Goal: Transaction & Acquisition: Subscribe to service/newsletter

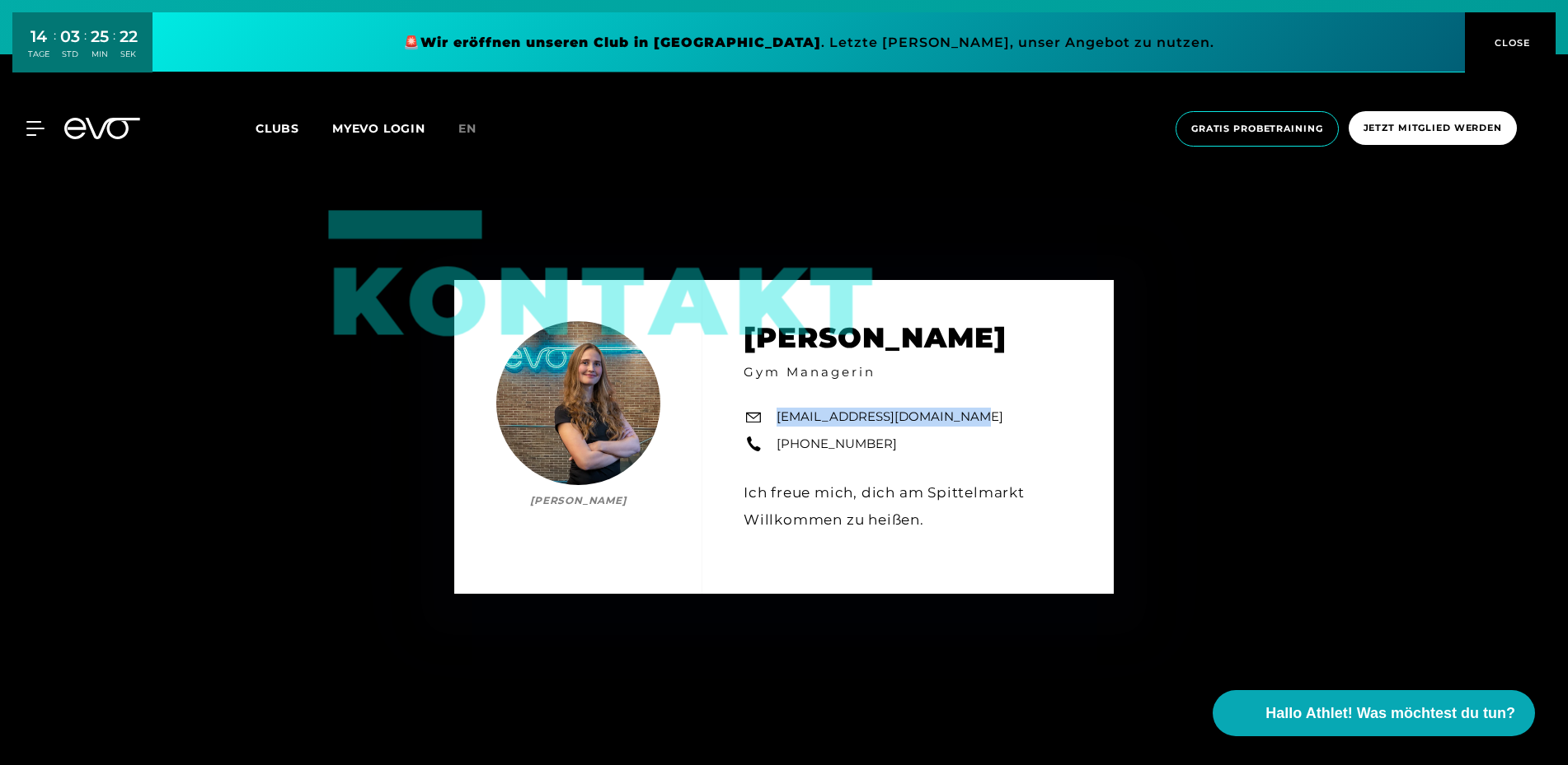
click at [94, 133] on icon at bounding box center [113, 128] width 55 height 21
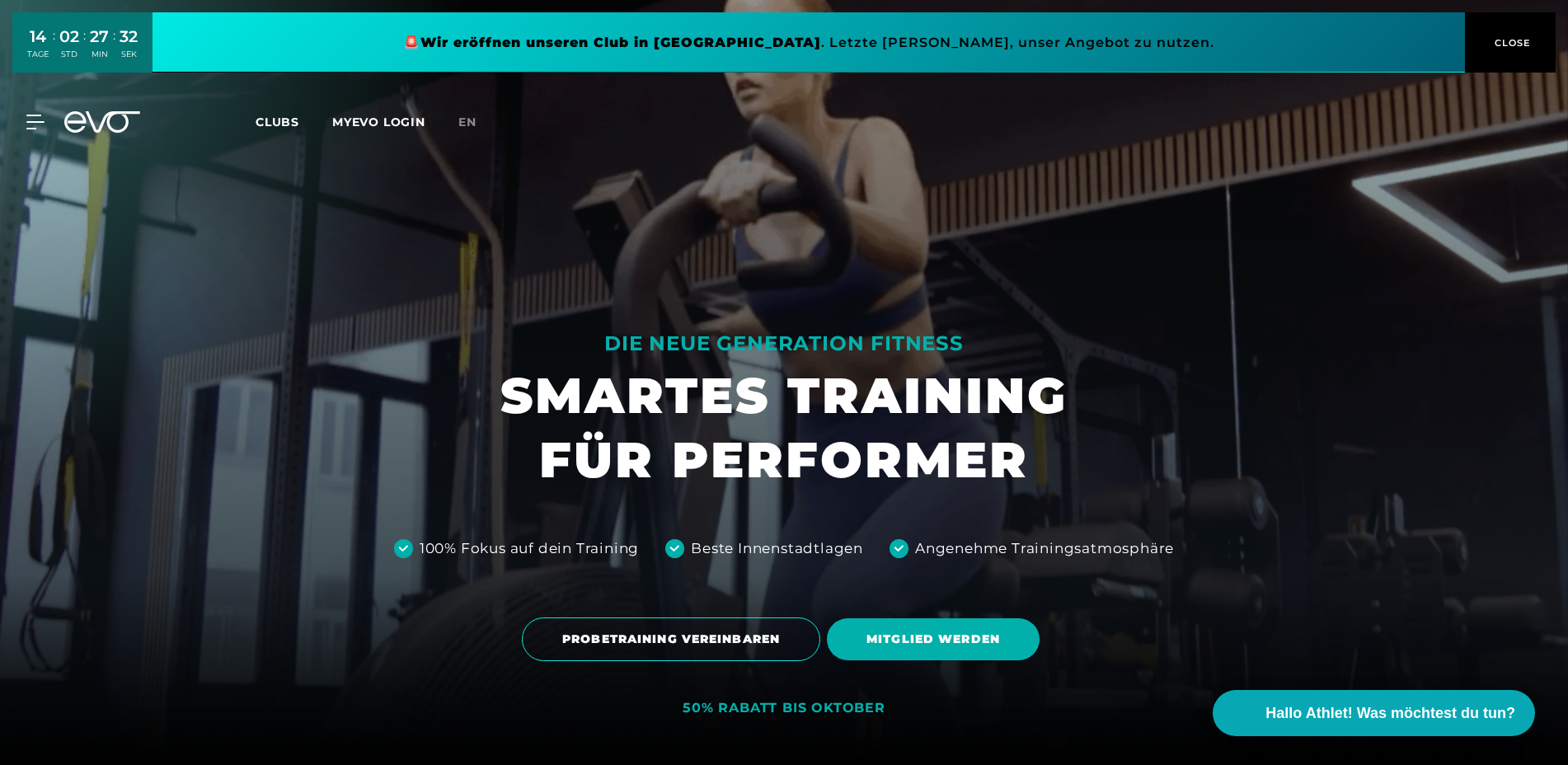
click at [76, 134] on div "MyEVO Login Über EVO Mitgliedschaften Probetraining TAGESPASS EVO Studios [GEOG…" at bounding box center [784, 122] width 1561 height 48
click at [39, 123] on icon at bounding box center [38, 122] width 24 height 15
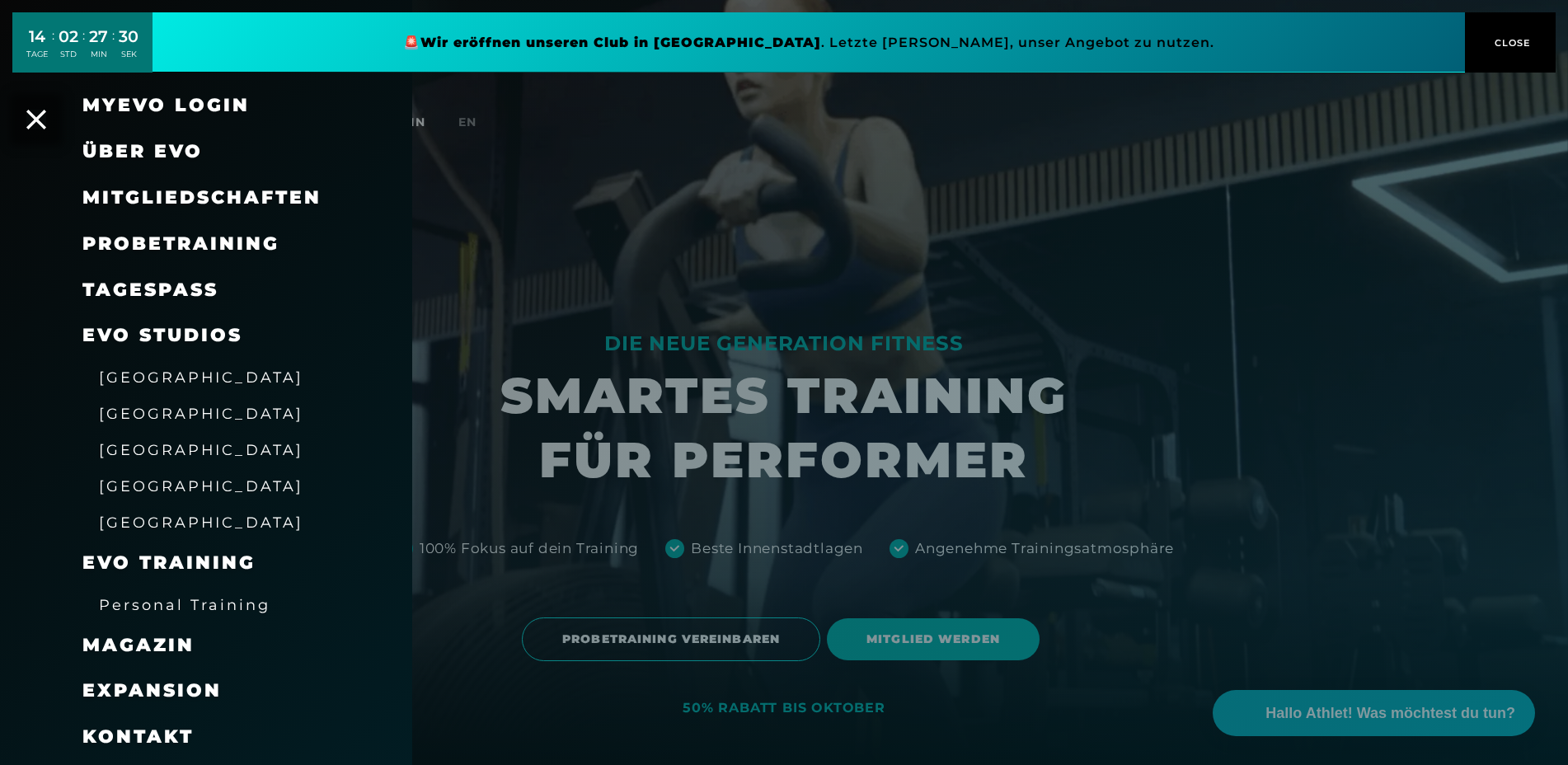
click at [46, 116] on div "MyEVO Login" at bounding box center [206, 105] width 412 height 46
click at [42, 125] on icon at bounding box center [36, 119] width 21 height 21
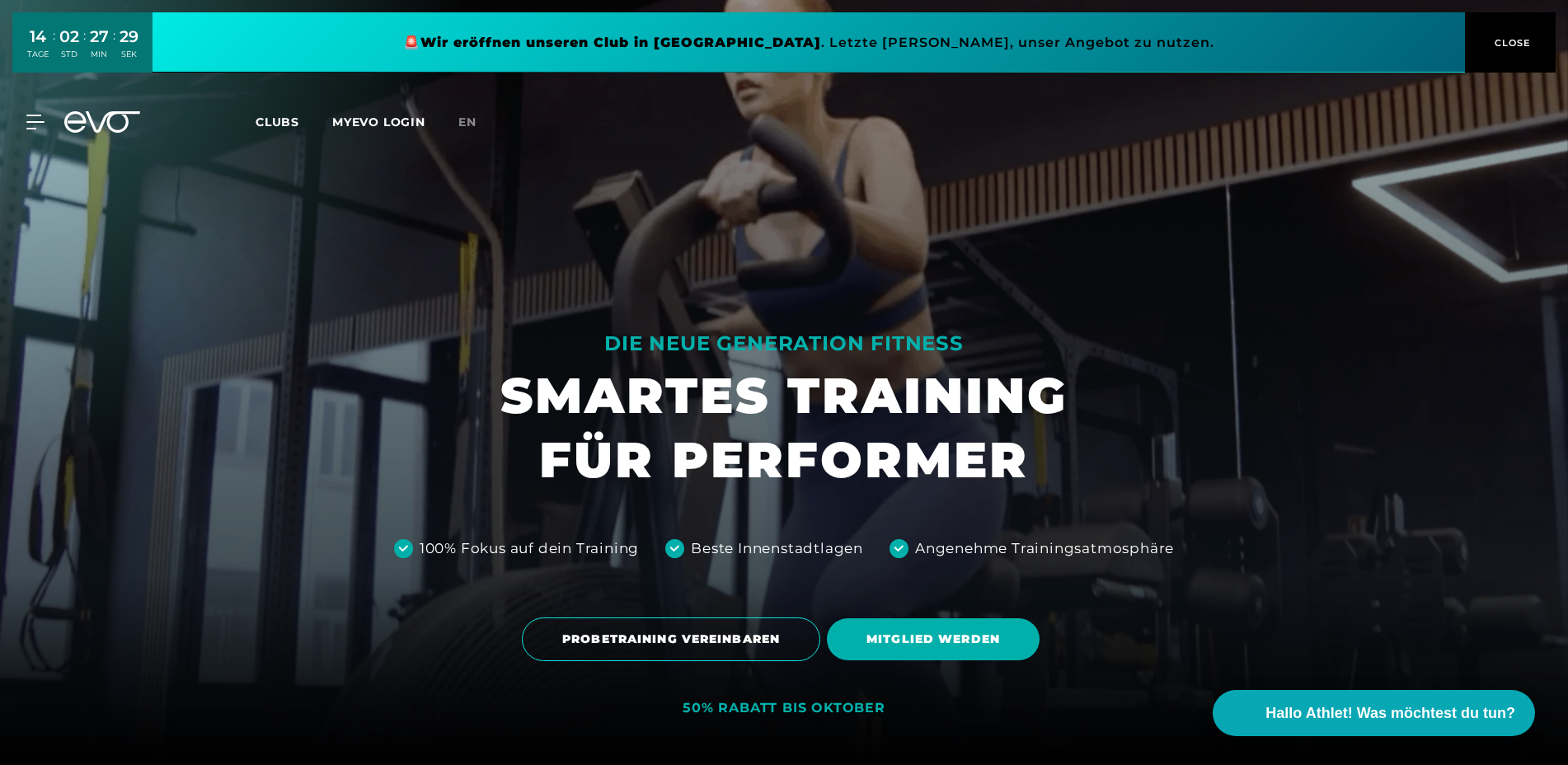
click at [102, 116] on icon at bounding box center [103, 122] width 76 height 21
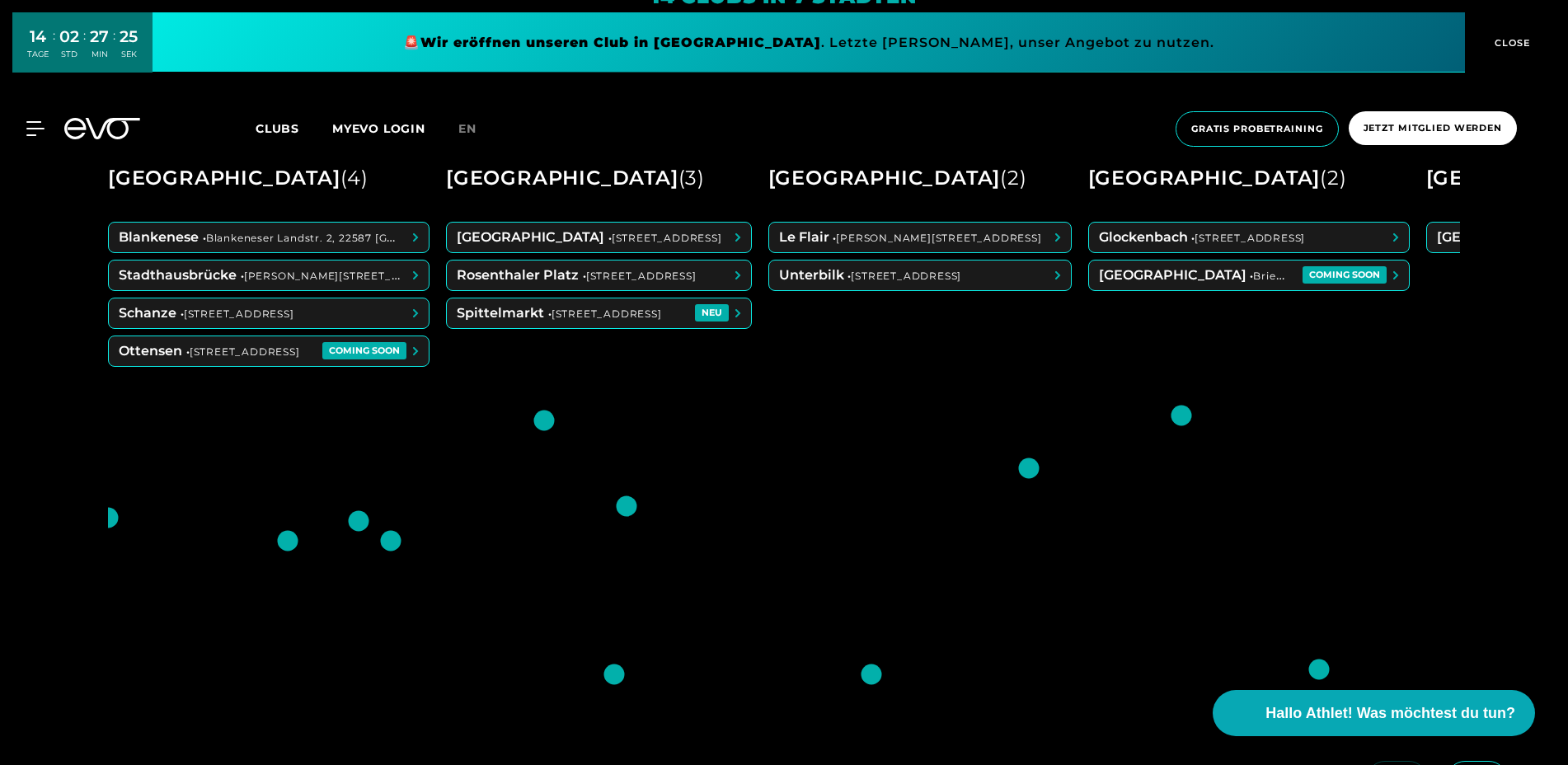
scroll to position [839, 0]
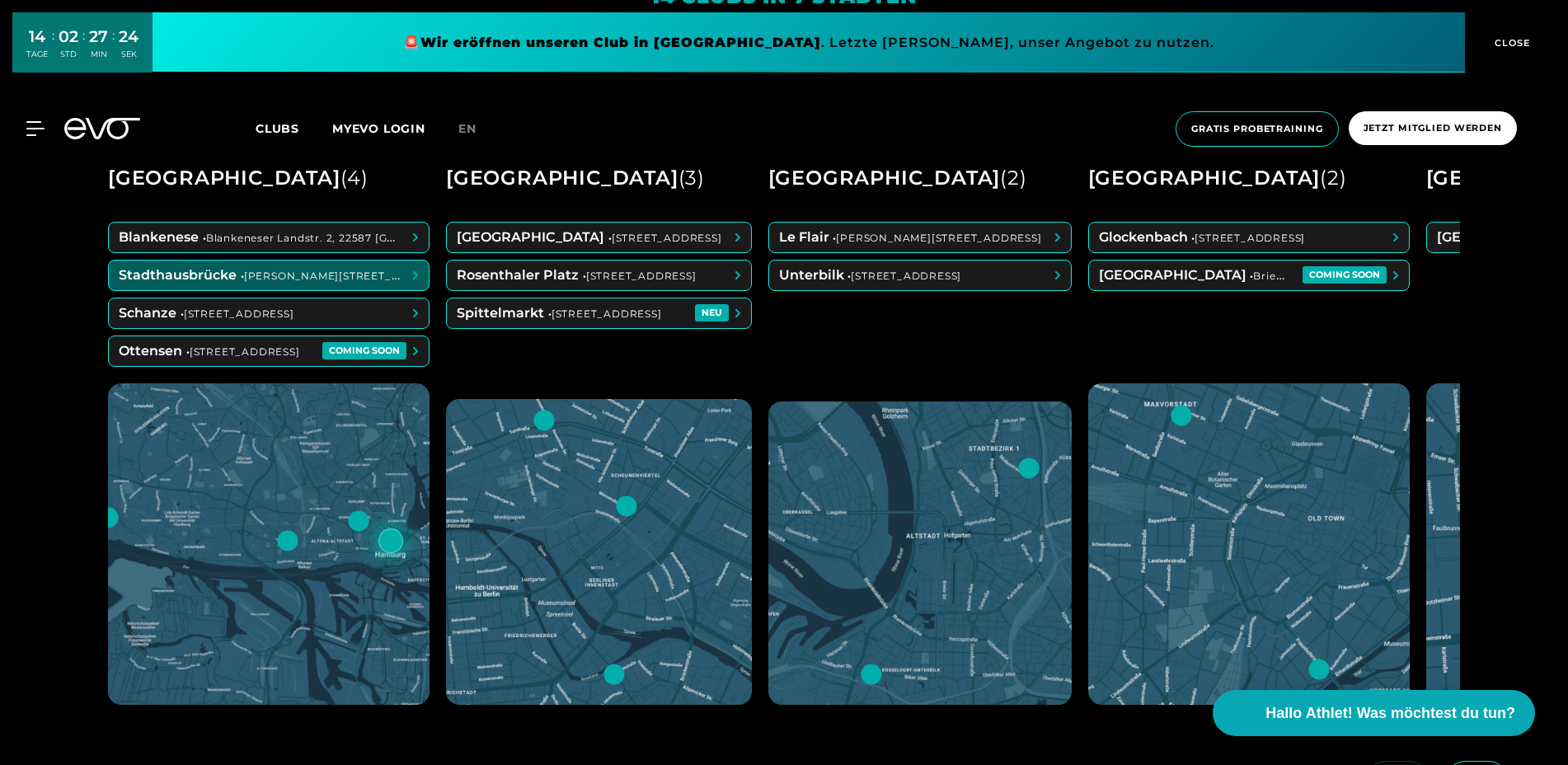
click at [313, 268] on span at bounding box center [269, 276] width 320 height 30
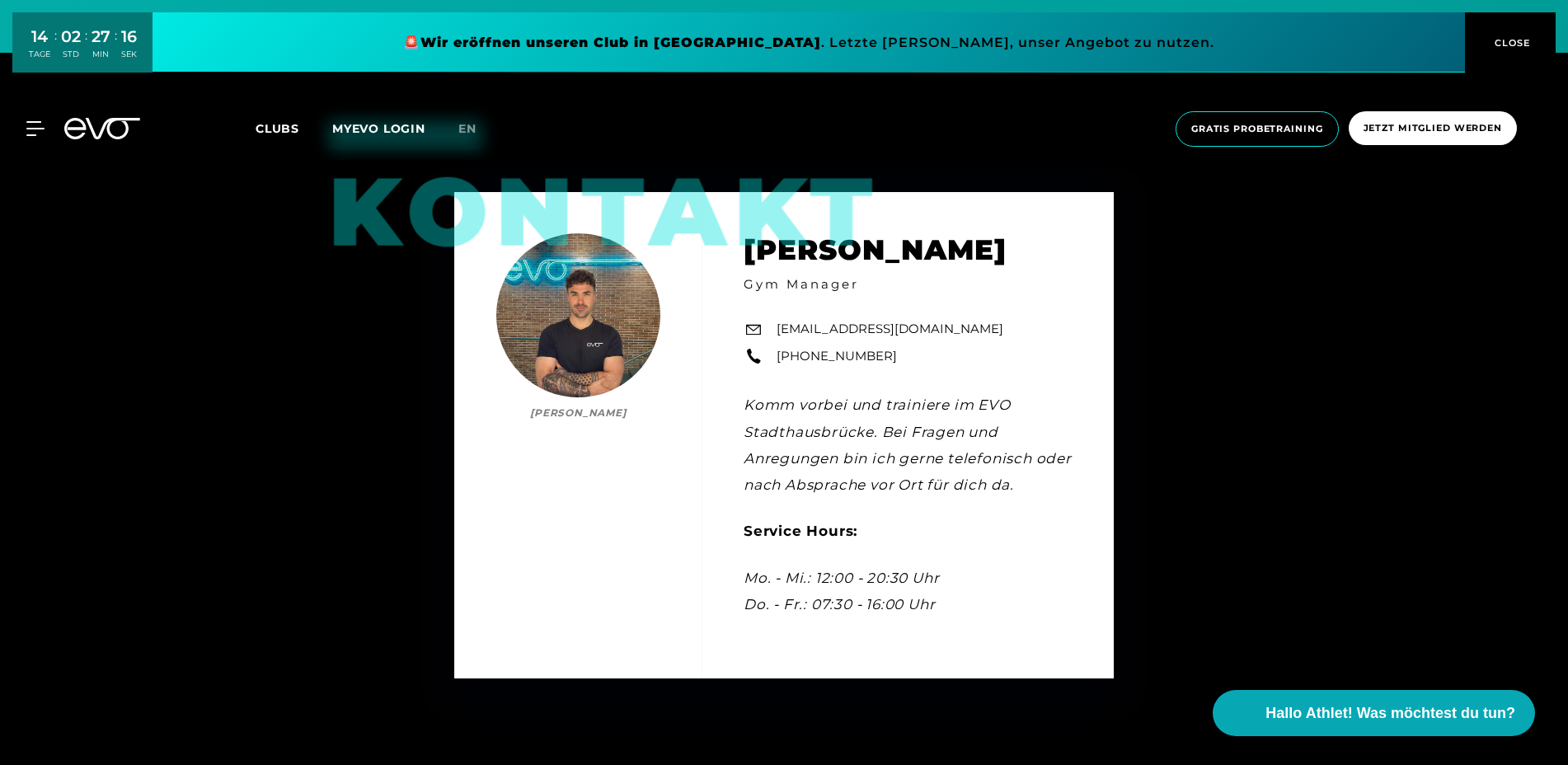
scroll to position [5373, 0]
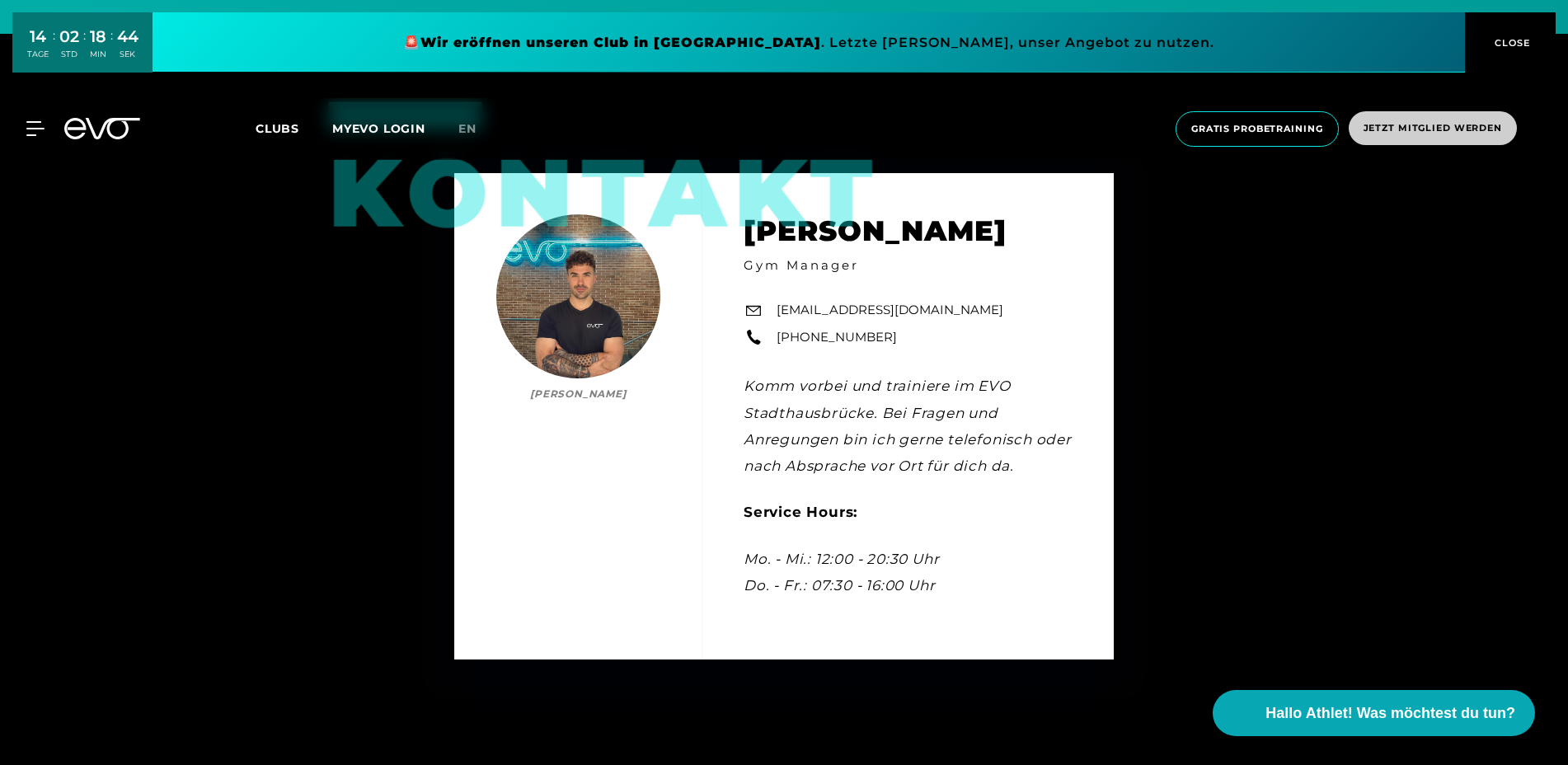
click at [1416, 134] on span "Jetzt Mitglied werden" at bounding box center [1433, 128] width 168 height 34
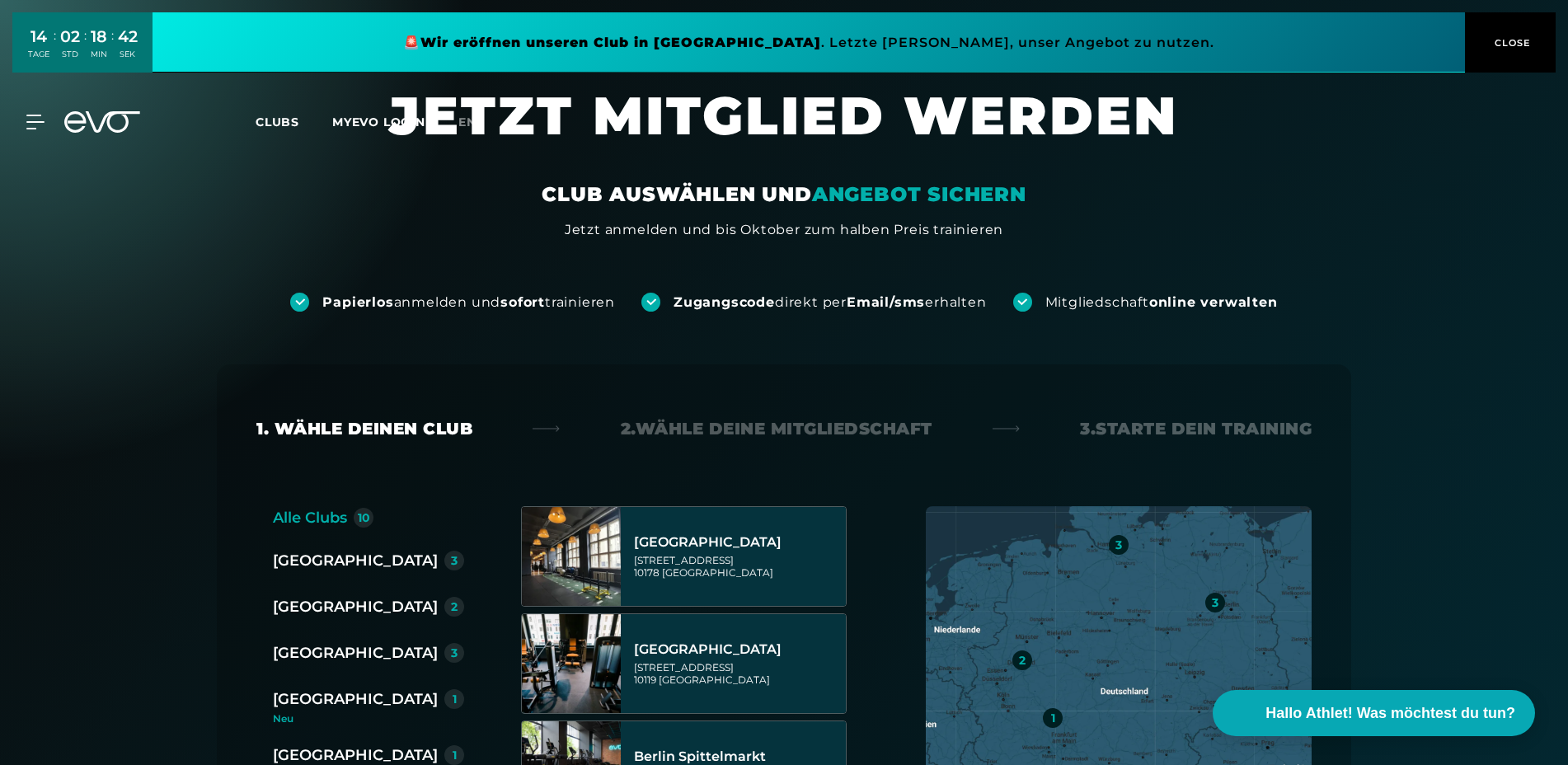
click at [331, 617] on div "[GEOGRAPHIC_DATA]" at bounding box center [355, 607] width 164 height 23
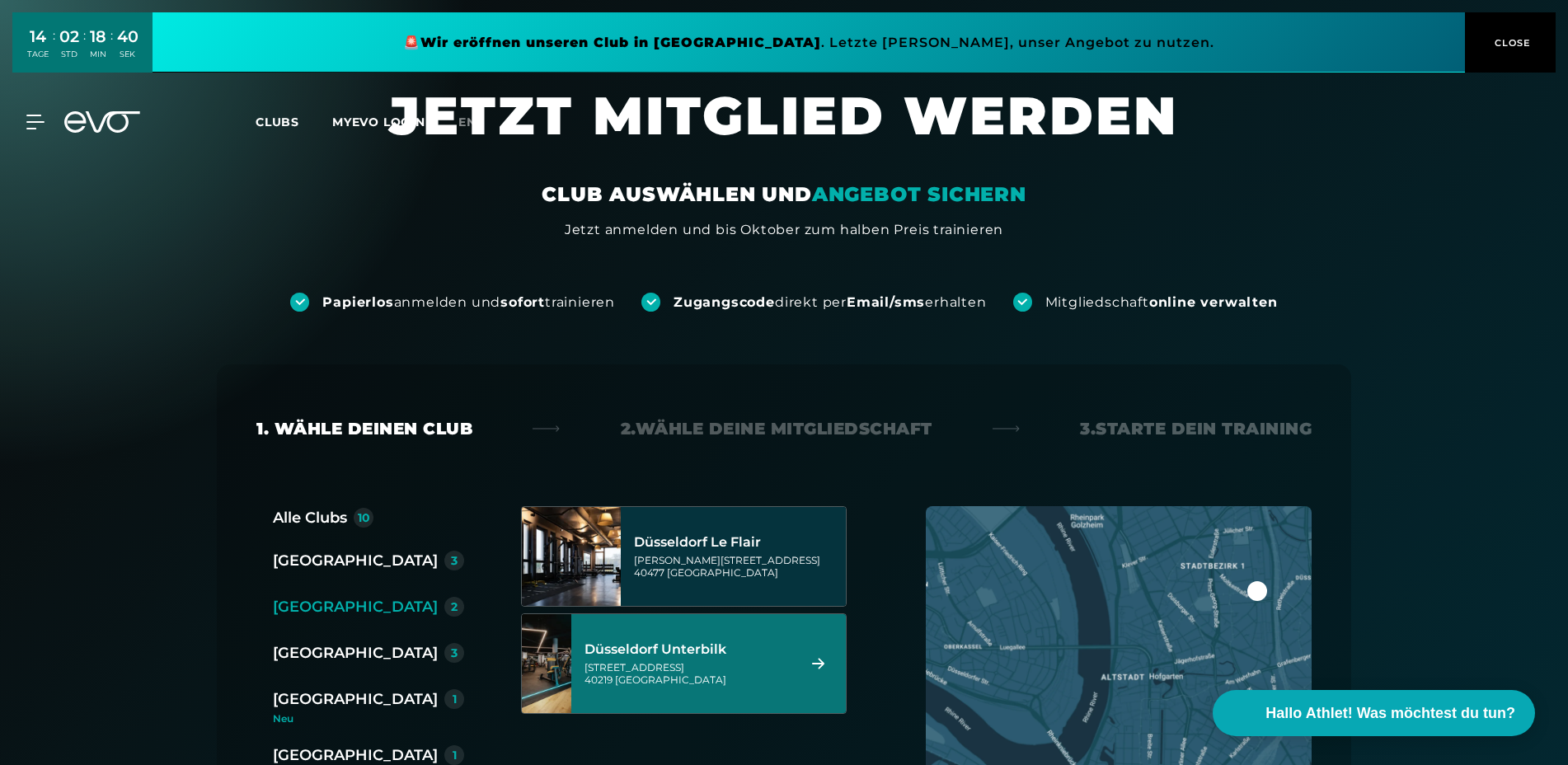
click at [312, 662] on div "[GEOGRAPHIC_DATA]" at bounding box center [355, 653] width 164 height 23
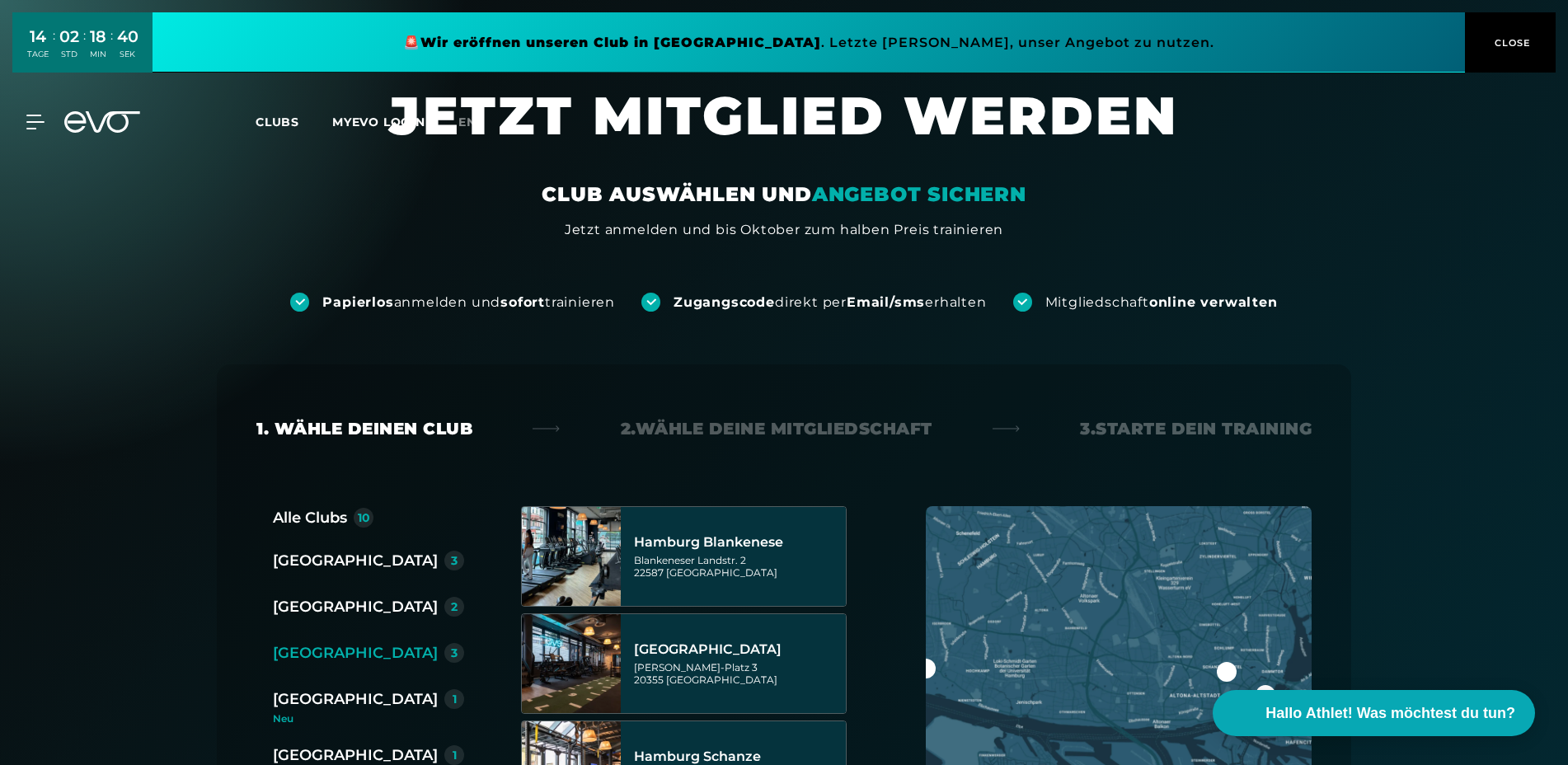
click at [339, 657] on div "[GEOGRAPHIC_DATA]" at bounding box center [355, 653] width 164 height 23
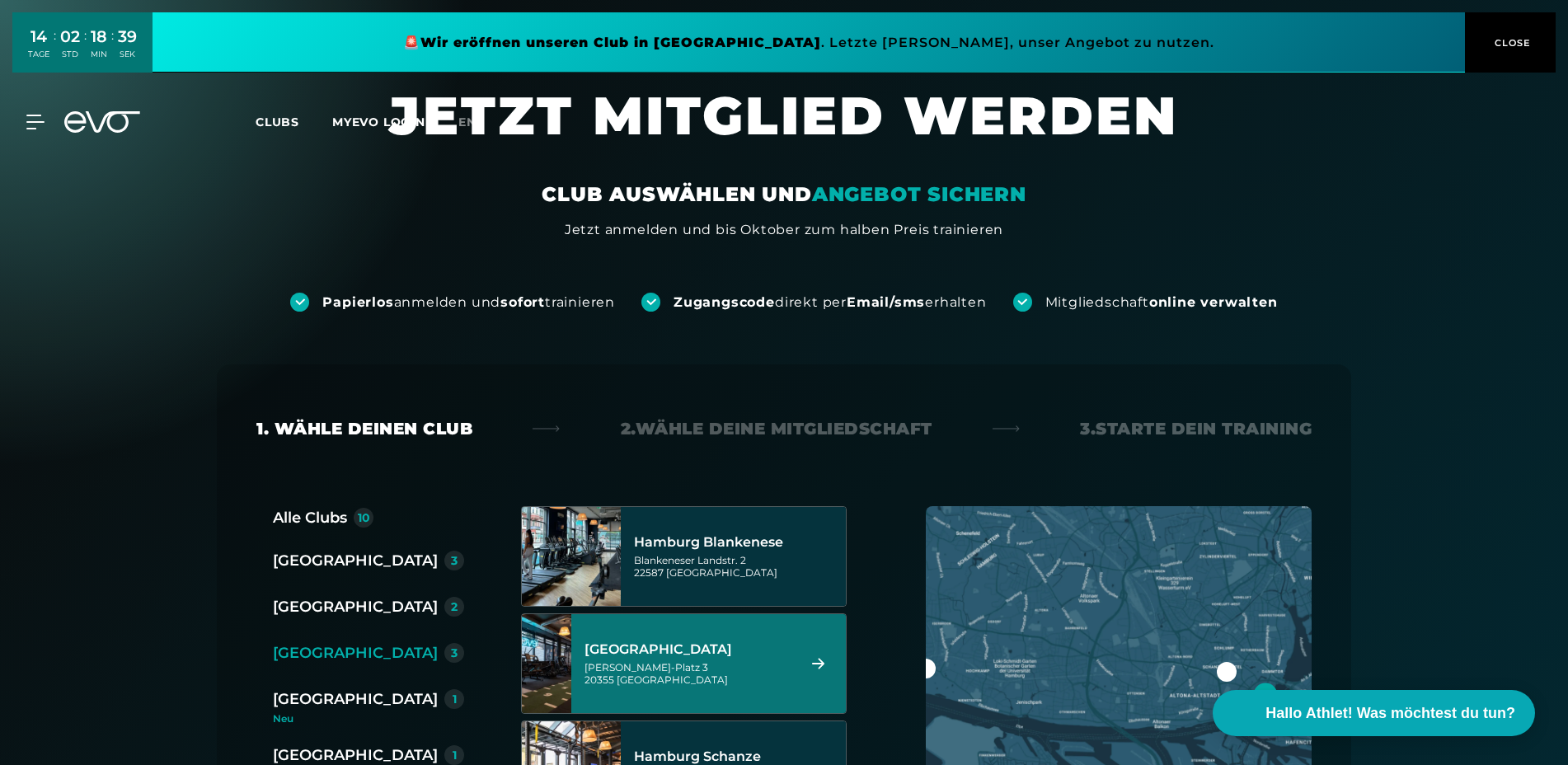
click at [660, 664] on div "[PERSON_NAME]-Platz 3 20355 [GEOGRAPHIC_DATA]" at bounding box center [688, 674] width 207 height 25
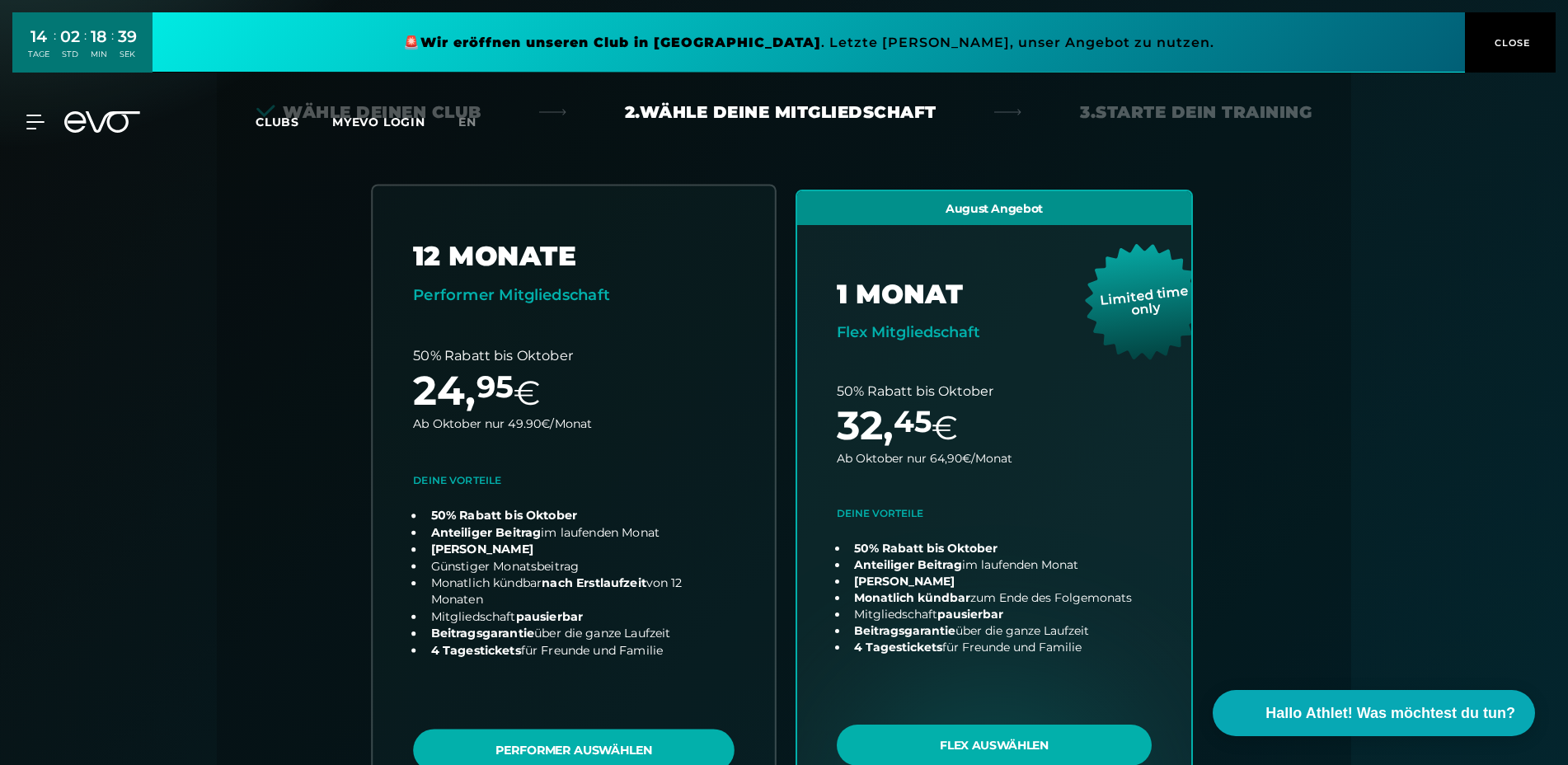
scroll to position [364, 0]
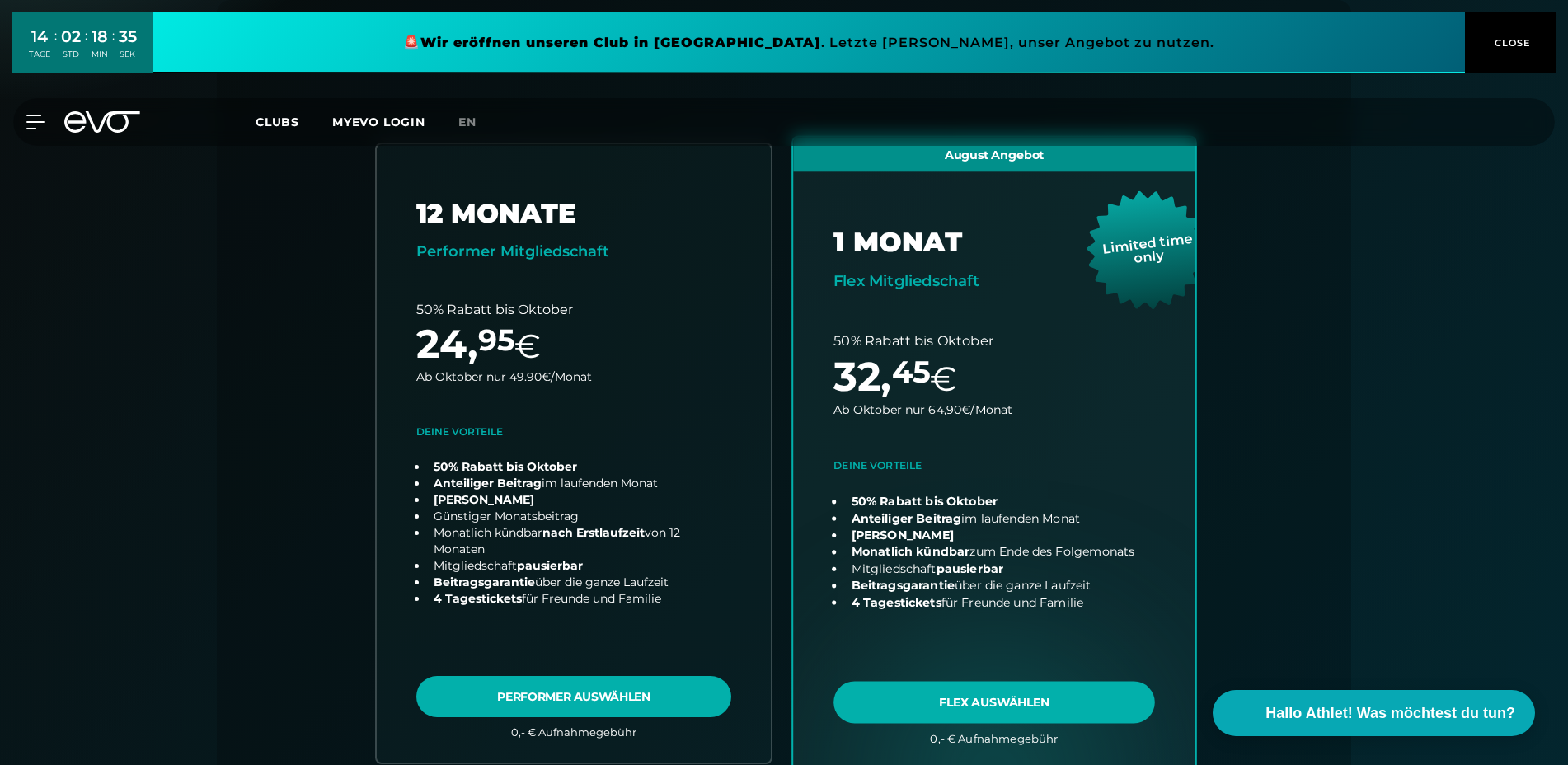
click at [1055, 580] on link "choose plan" at bounding box center [993, 453] width 402 height 632
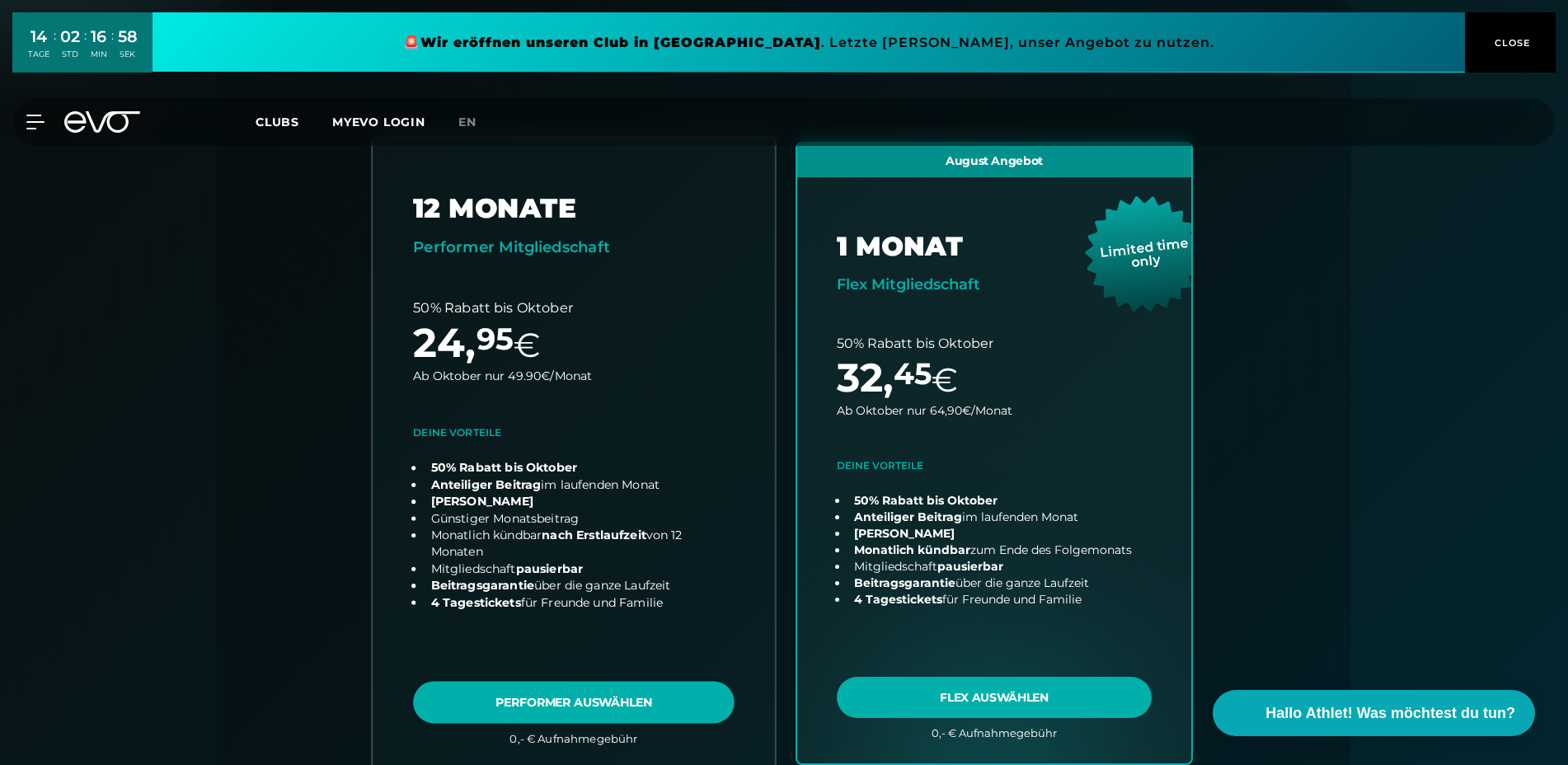
click at [483, 705] on link "choose plan" at bounding box center [573, 454] width 402 height 631
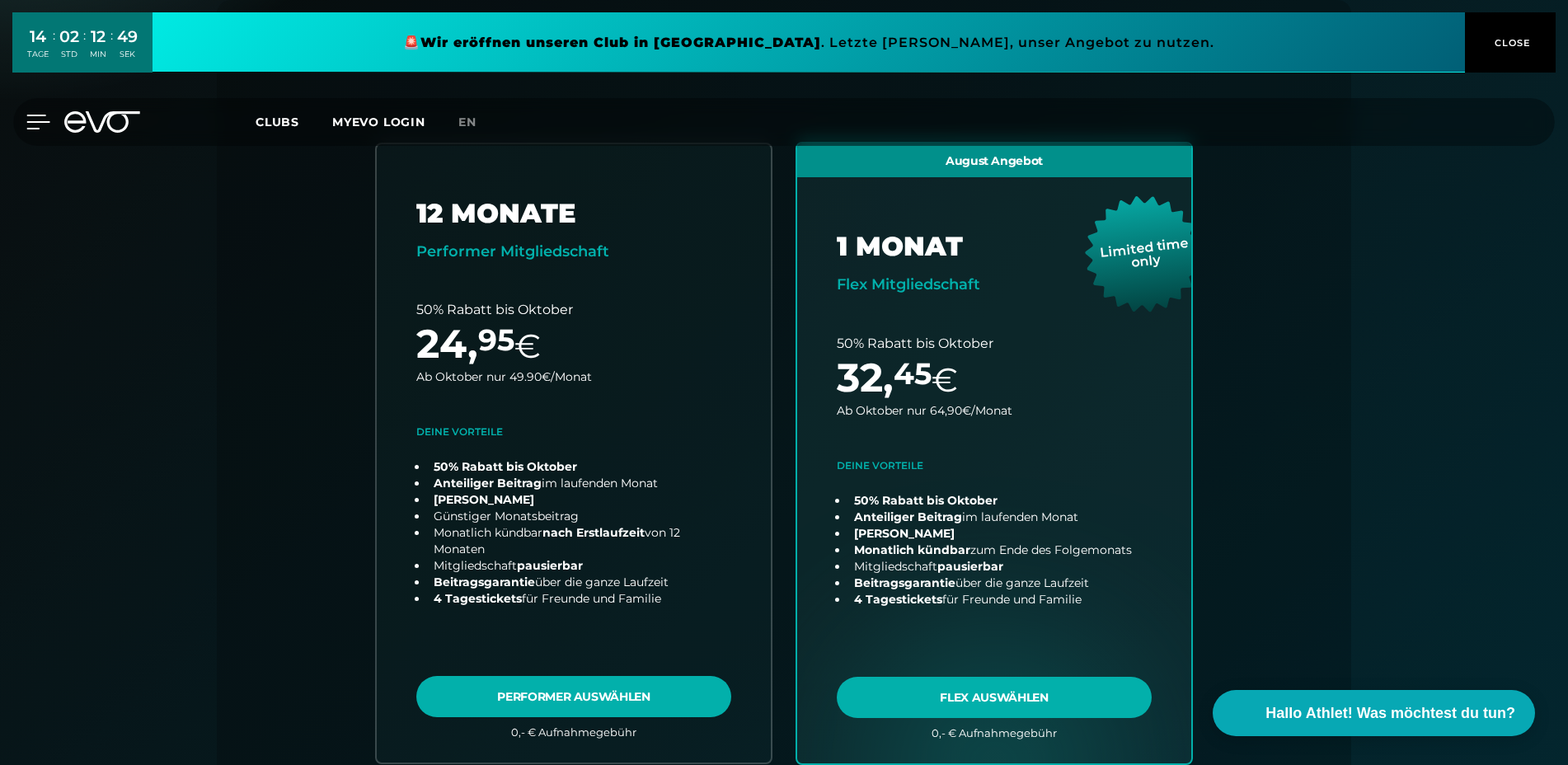
click at [31, 124] on icon at bounding box center [38, 122] width 24 height 15
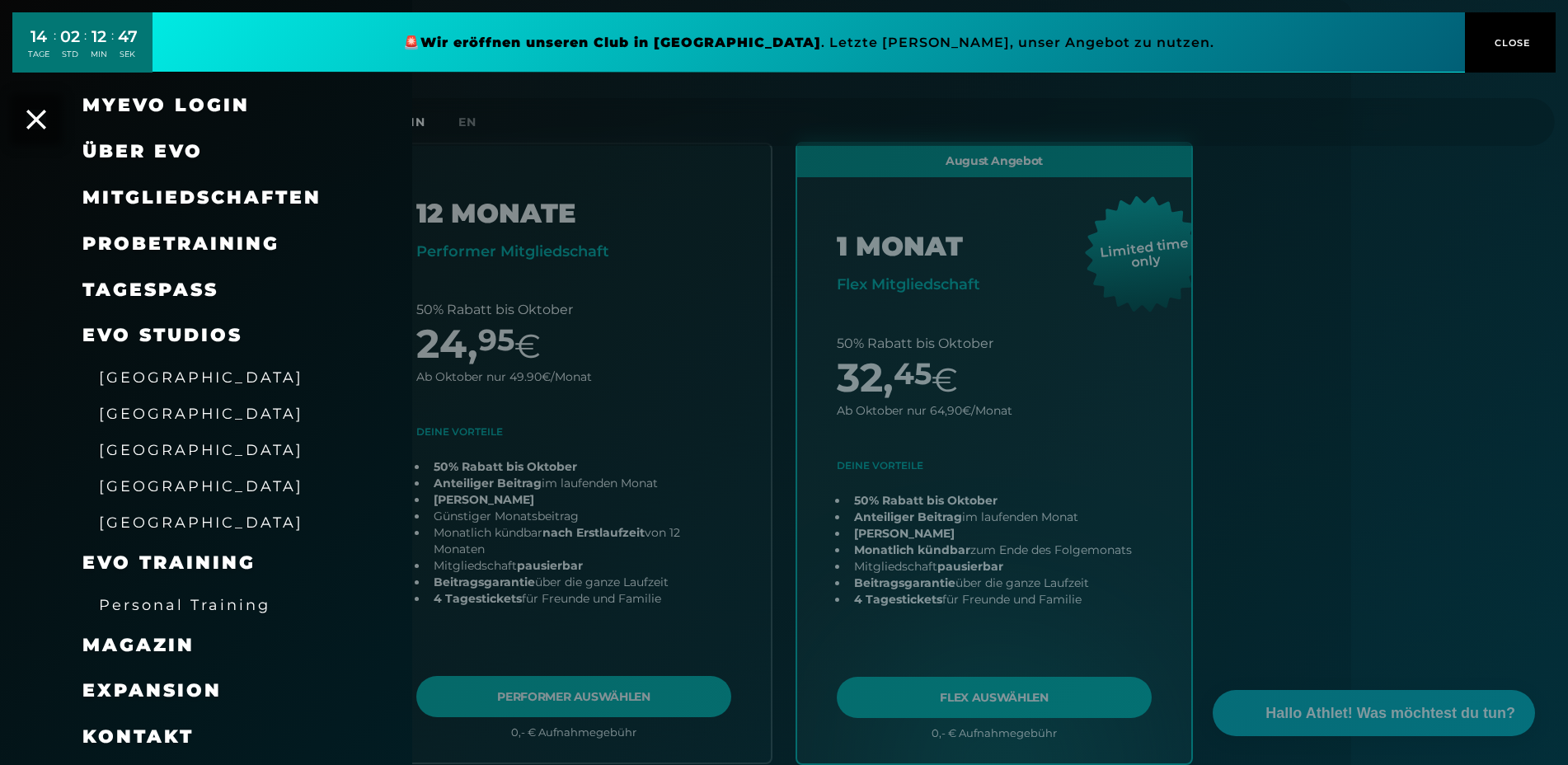
click at [138, 290] on link "TAGESPASS" at bounding box center [150, 289] width 136 height 22
click at [667, 666] on div at bounding box center [784, 382] width 1568 height 765
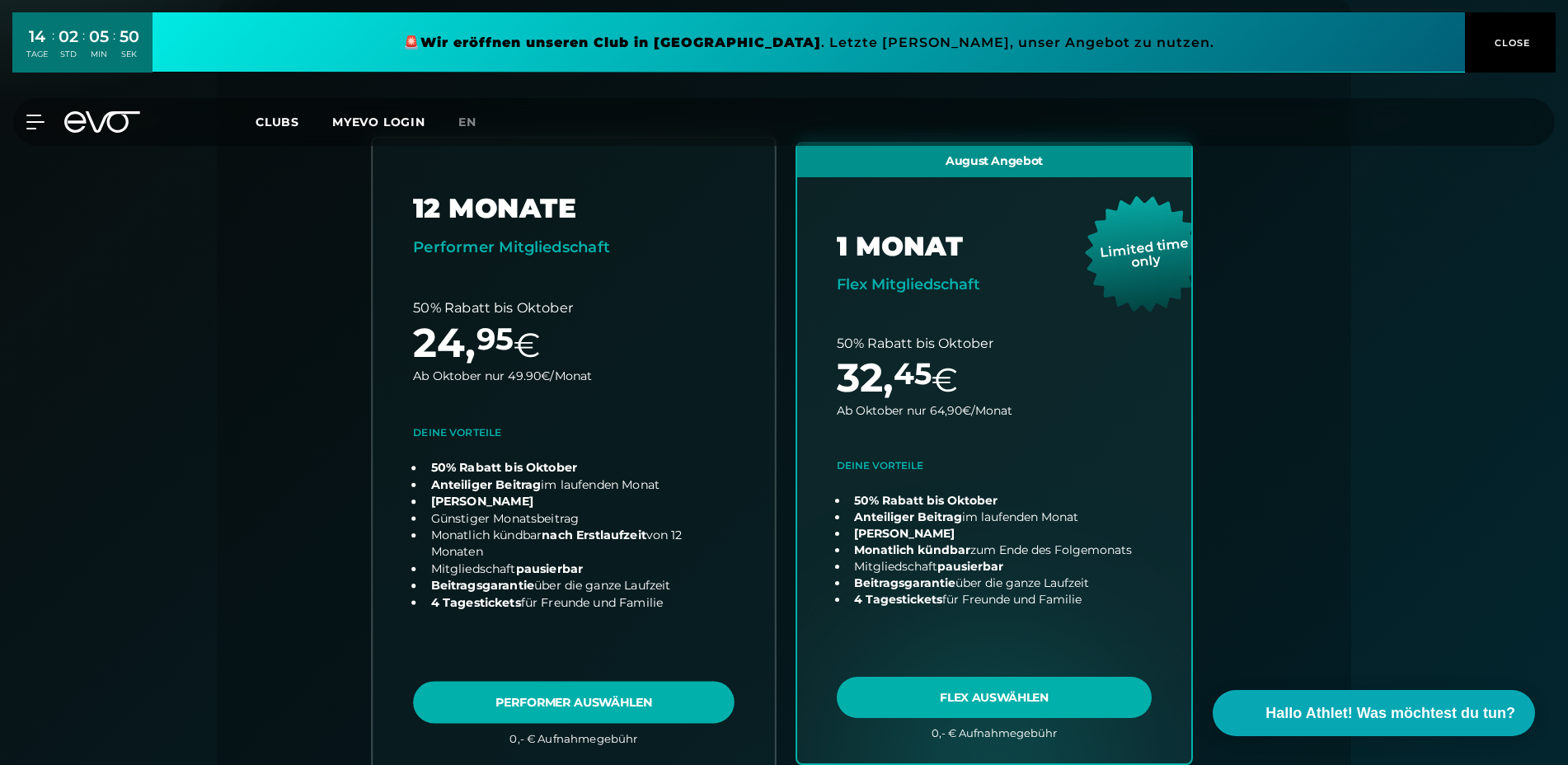
click at [721, 677] on link "choose plan" at bounding box center [573, 454] width 402 height 631
